Goal: Task Accomplishment & Management: Complete application form

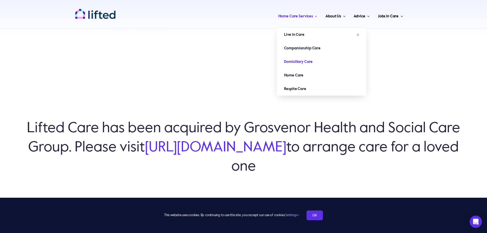
click at [296, 62] on span "Domiciliary Care" at bounding box center [298, 62] width 29 height 8
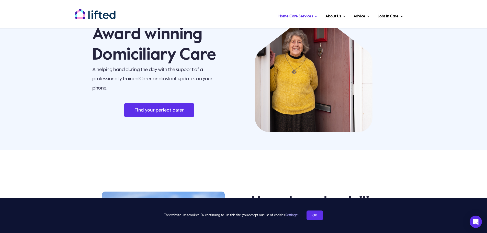
scroll to position [26, 0]
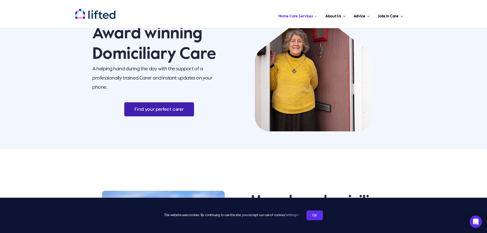
click at [169, 107] on span "Find your perfect carer" at bounding box center [159, 109] width 49 height 5
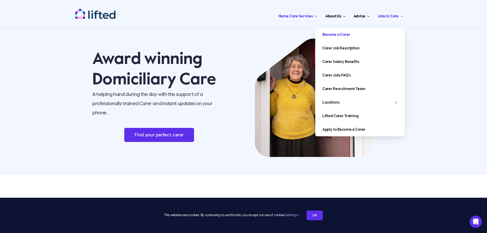
click at [372, 34] on link "Become a Carer" at bounding box center [360, 34] width 90 height 13
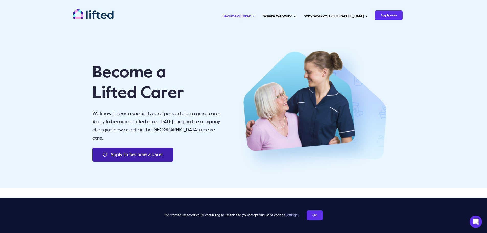
click at [139, 152] on span "Apply to become a carer" at bounding box center [137, 154] width 53 height 5
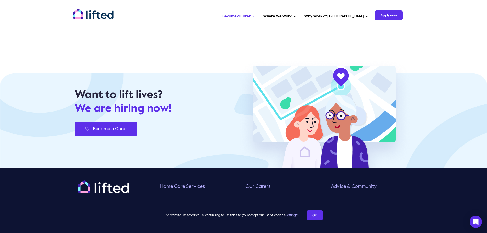
scroll to position [2124, 0]
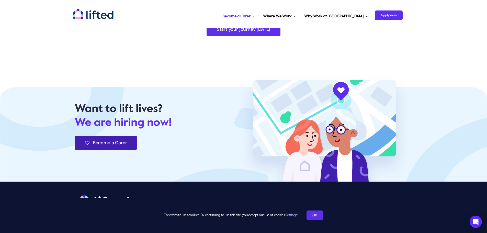
click at [111, 136] on link "Become a Carer" at bounding box center [106, 143] width 62 height 14
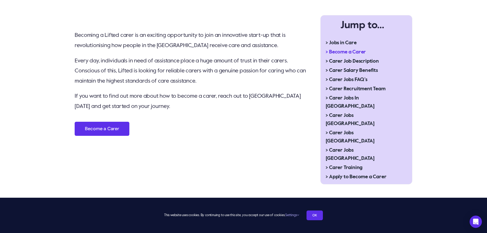
scroll to position [228, 0]
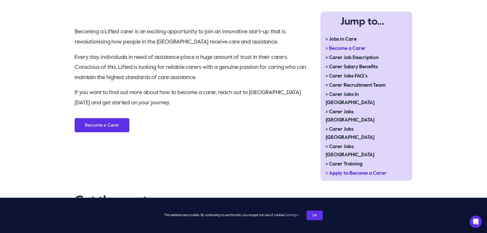
click at [344, 169] on span "> Apply to Become a Carer" at bounding box center [356, 173] width 61 height 8
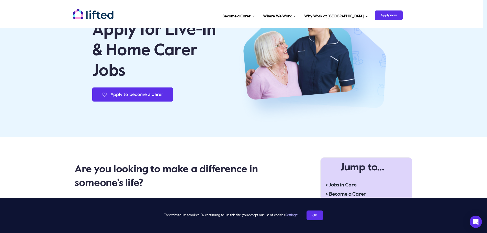
scroll to position [128, 0]
